Goal: Navigation & Orientation: Find specific page/section

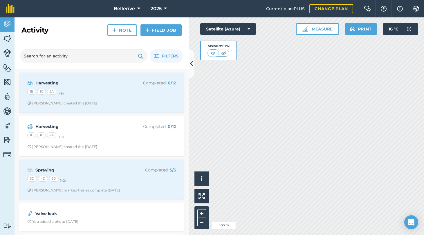
click at [192, 65] on icon at bounding box center [191, 64] width 3 height 10
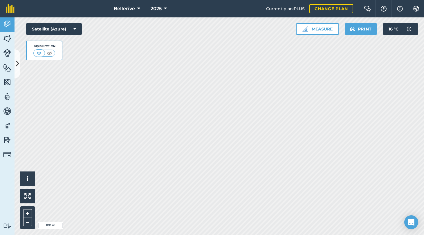
click at [7, 69] on img at bounding box center [7, 67] width 8 height 9
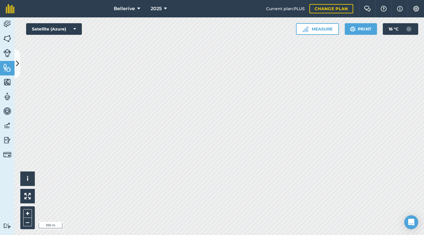
click at [19, 66] on icon at bounding box center [17, 64] width 3 height 10
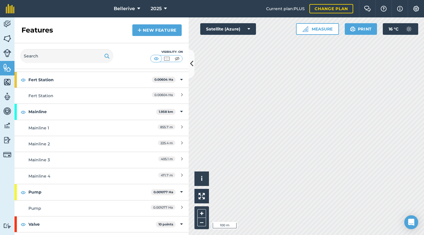
scroll to position [171, 0]
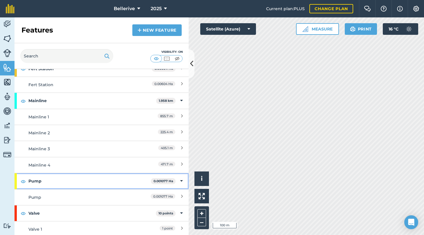
click at [24, 180] on img at bounding box center [23, 181] width 5 height 7
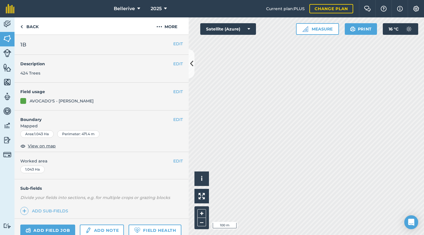
click at [194, 64] on button at bounding box center [192, 63] width 6 height 29
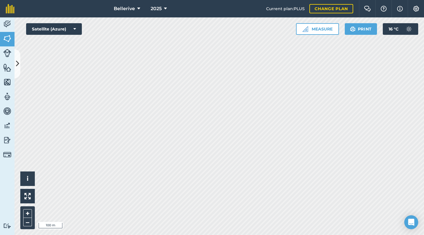
click at [19, 61] on icon at bounding box center [17, 64] width 3 height 10
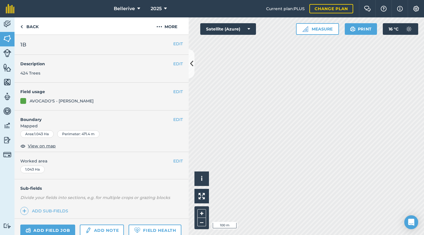
click at [10, 26] on img at bounding box center [7, 24] width 8 height 9
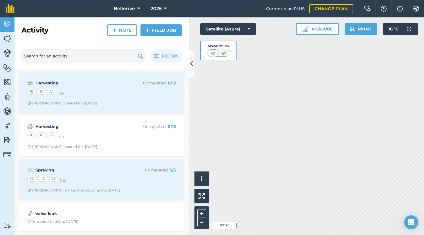
click at [91, 132] on div "1B 1C 2A (+ 9 )" at bounding box center [101, 136] width 149 height 8
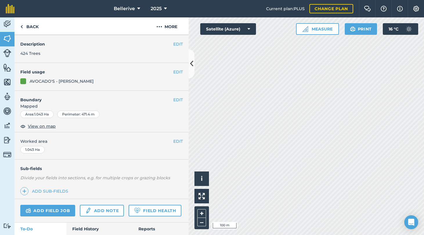
scroll to position [29, 0]
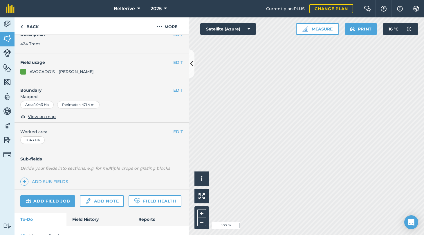
click at [250, 27] on button "Satellite (Azure)" at bounding box center [228, 29] width 56 height 12
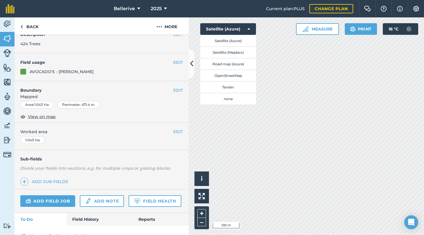
click at [226, 63] on button "Road map (Azure)" at bounding box center [228, 64] width 56 height 12
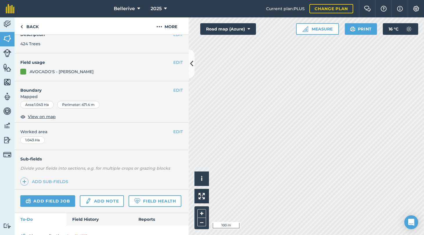
click at [248, 29] on icon at bounding box center [249, 29] width 3 height 6
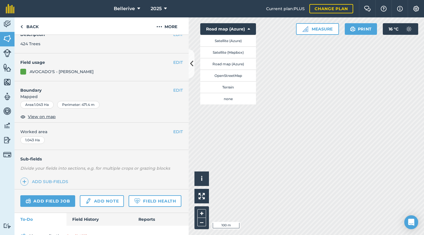
click at [236, 41] on button "Satellite (Azure)" at bounding box center [228, 41] width 56 height 12
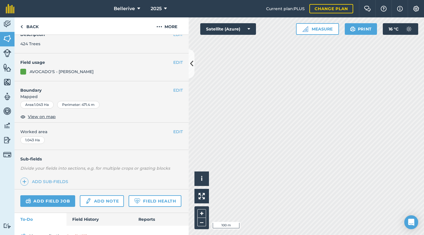
click at [251, 33] on button "Satellite (Azure)" at bounding box center [228, 29] width 56 height 12
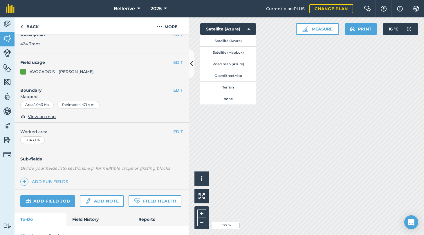
click at [234, 54] on button "Satellite (Mapbox)" at bounding box center [228, 52] width 56 height 12
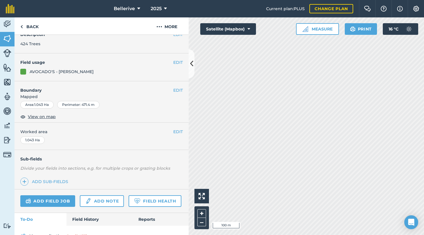
click at [247, 28] on button "Satellite (Mapbox)" at bounding box center [228, 29] width 56 height 12
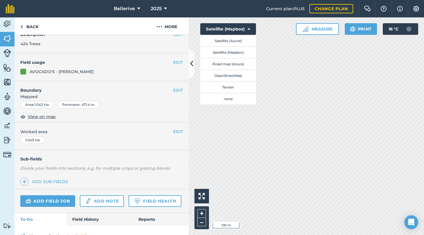
click at [231, 89] on button "Terrain" at bounding box center [228, 87] width 56 height 12
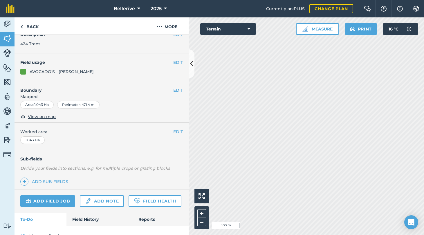
click at [246, 26] on button "Terrain" at bounding box center [228, 29] width 56 height 12
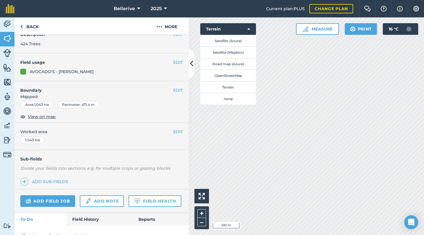
click at [228, 64] on button "Road map (Azure)" at bounding box center [228, 64] width 56 height 12
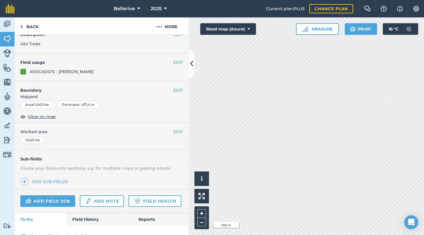
click at [233, 24] on button "Road map (Azure)" at bounding box center [228, 29] width 56 height 12
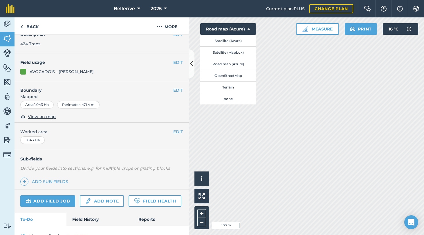
click at [232, 45] on button "Satellite (Azure)" at bounding box center [228, 41] width 56 height 12
